Goal: Transaction & Acquisition: Purchase product/service

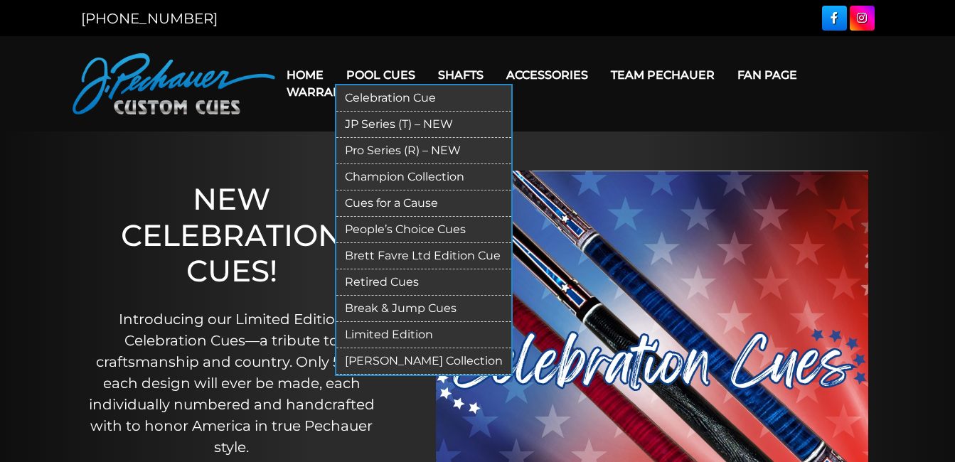
click at [394, 100] on link "Celebration Cue" at bounding box center [423, 98] width 175 height 26
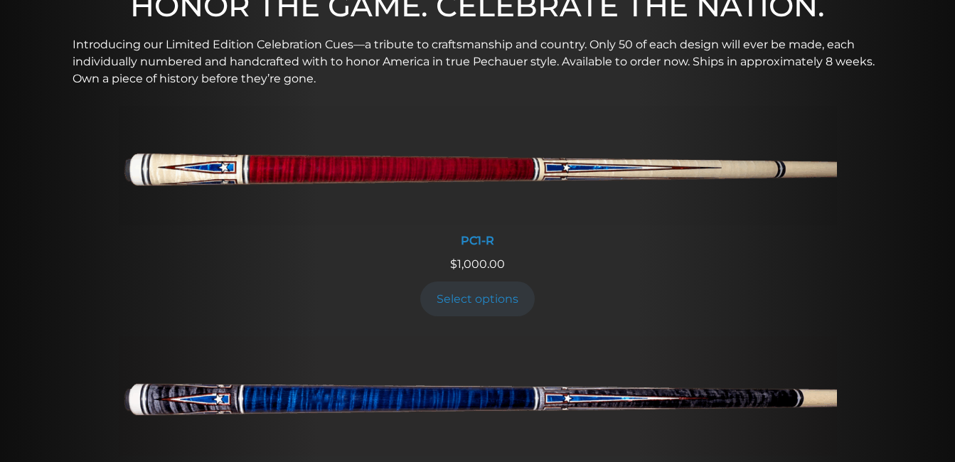
scroll to position [523, 0]
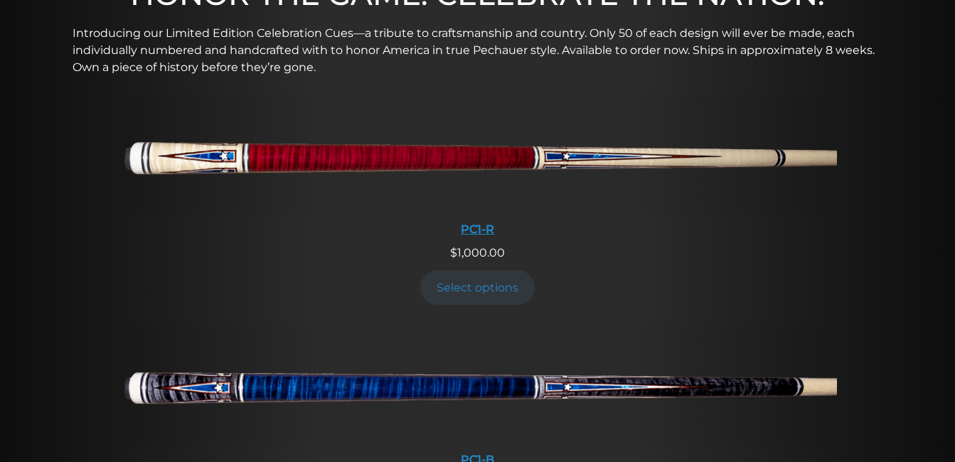
click at [481, 158] on img at bounding box center [478, 154] width 718 height 119
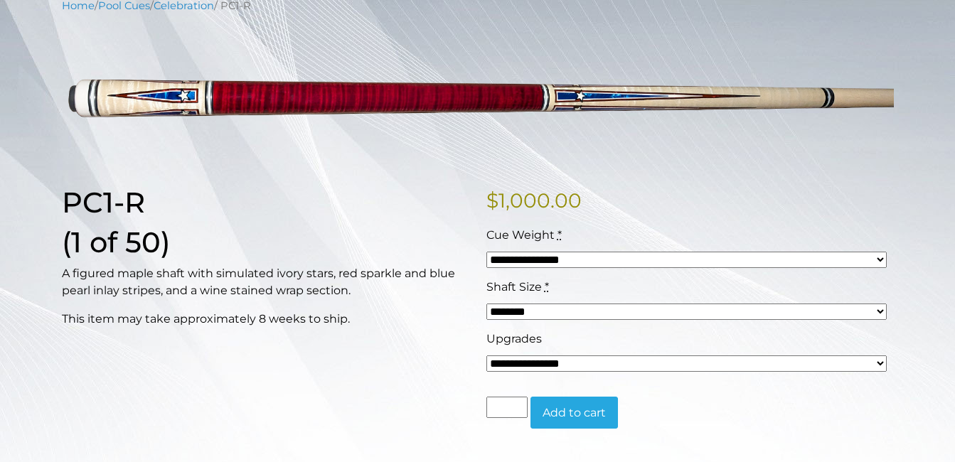
scroll to position [198, 0]
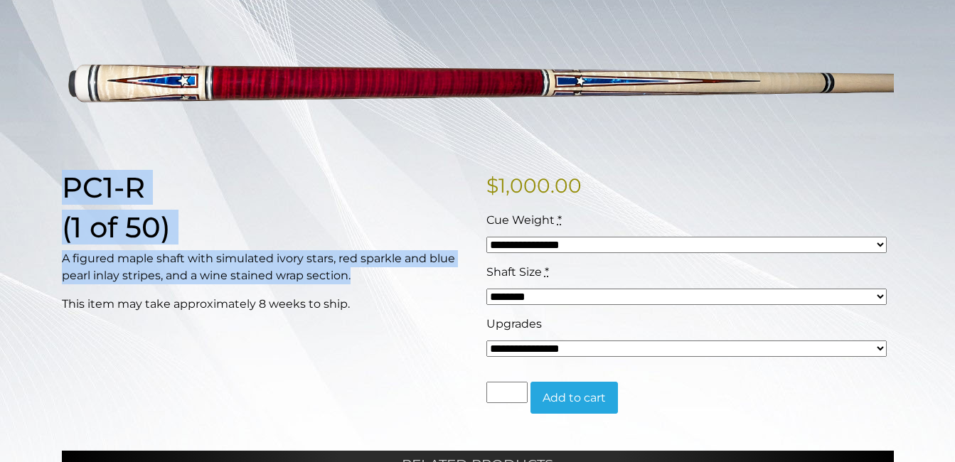
drag, startPoint x: 64, startPoint y: 186, endPoint x: 359, endPoint y: 269, distance: 306.6
click at [359, 269] on div "PC1-R (1 of 50) A figured maple shaft with simulated ivory stars, red sparkle a…" at bounding box center [265, 304] width 425 height 267
drag, startPoint x: 359, startPoint y: 269, endPoint x: 316, endPoint y: 266, distance: 43.5
copy div "PC1-R (1 of 50) A figured maple shaft with simulated ivory stars, red sparkle a…"
